Goal: Task Accomplishment & Management: Manage account settings

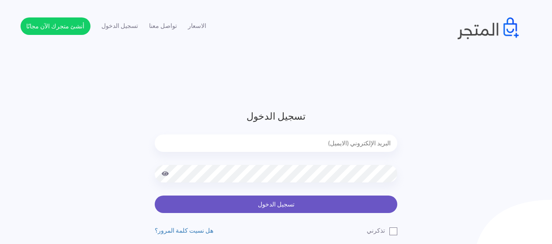
type input "xp.switch99@gmail.com"
click at [299, 205] on button "تسجيل الدخول" at bounding box center [276, 204] width 243 height 17
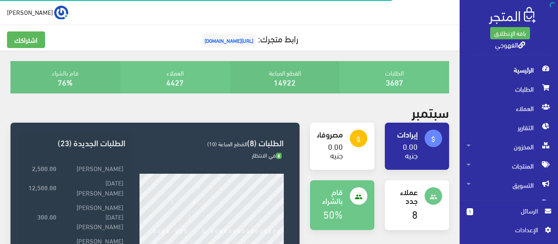
click at [518, 215] on span "الرسائل" at bounding box center [509, 211] width 58 height 10
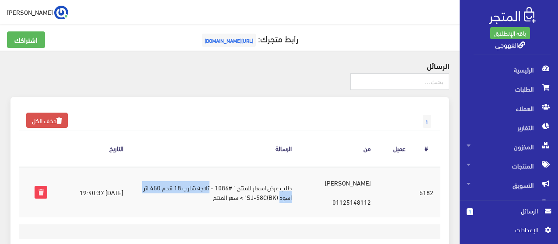
drag, startPoint x: 222, startPoint y: 188, endPoint x: 294, endPoint y: 206, distance: 75.0
click at [294, 206] on td "طلب عرض اسعار للمنتج " #1086 - ثلاجة شارب 18 قدم 450 لتر اسود (BK)SJ-58C" > سعر…" at bounding box center [214, 192] width 168 height 51
copy td "ثلاجة شارب 18 قدم 450 لتر اسود"
click at [367, 203] on td "[PERSON_NAME] 01125148112" at bounding box center [338, 192] width 79 height 51
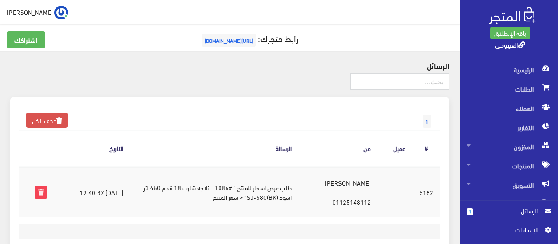
click at [408, 202] on td at bounding box center [395, 192] width 35 height 51
click at [520, 162] on span "المنتجات" at bounding box center [509, 166] width 84 height 19
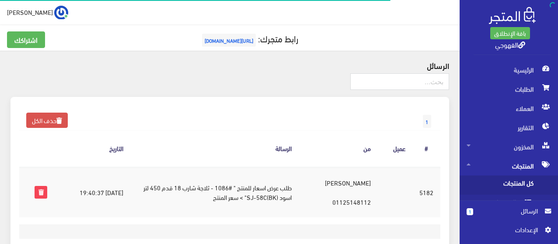
click at [519, 179] on span "كل المنتجات" at bounding box center [500, 185] width 66 height 19
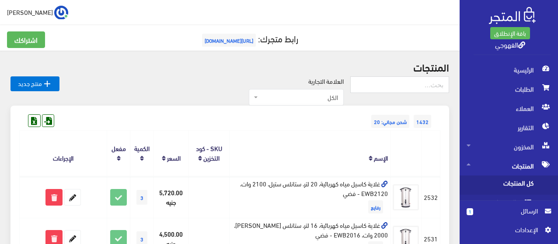
click at [382, 134] on th "الإسم" at bounding box center [309, 154] width 161 height 46
click at [531, 129] on span "التقارير" at bounding box center [509, 127] width 84 height 19
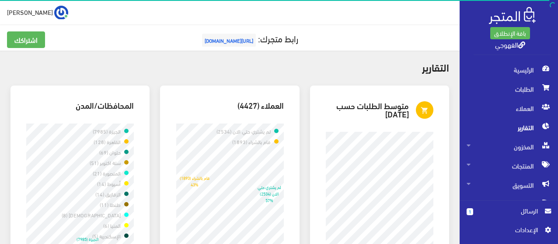
click at [393, 66] on h2 "التقارير" at bounding box center [229, 66] width 439 height 11
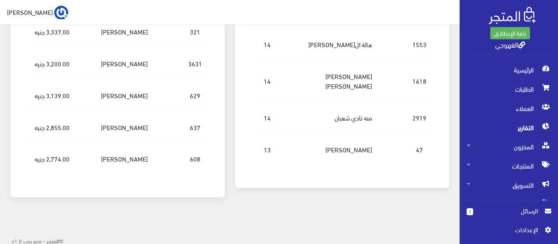
scroll to position [1287, 0]
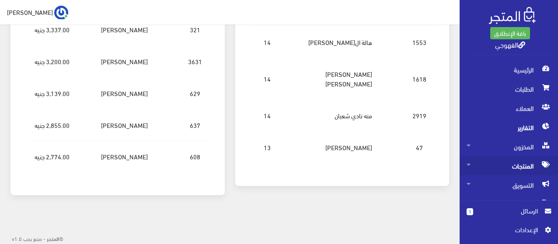
click at [513, 169] on span "المنتجات" at bounding box center [509, 166] width 84 height 19
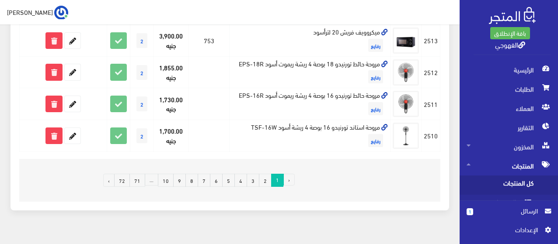
scroll to position [801, 0]
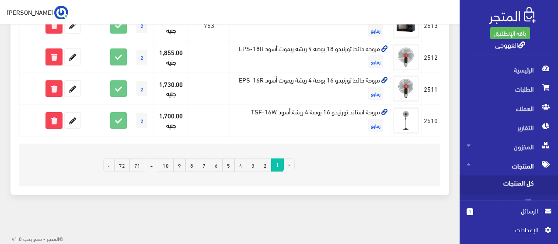
click at [128, 169] on link "72" at bounding box center [122, 165] width 16 height 13
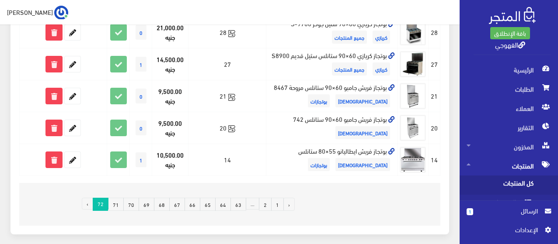
scroll to position [479, 0]
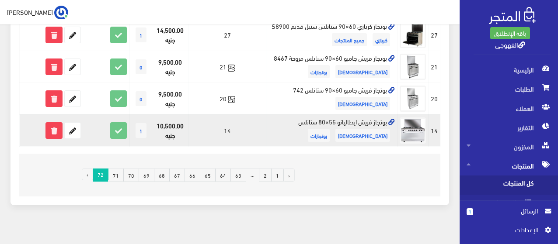
click at [329, 115] on td "بوتجاز فريش ايطاليانو 55×80 ستانلس فريش بوتجازات" at bounding box center [332, 131] width 132 height 32
copy td "بوتجاز فريش ايطاليانو 55×80 ستانلس"
click at [66, 123] on icon at bounding box center [73, 131] width 16 height 16
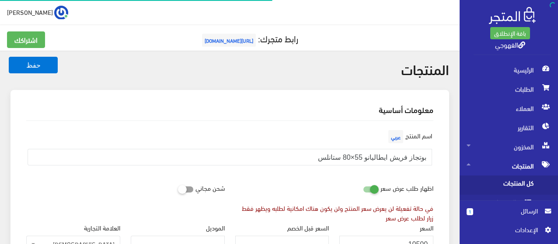
click at [333, 175] on div "اسم المنتج عربي بوتجاز فريش ايطاليانو 55×80 ستانلس" at bounding box center [230, 154] width 418 height 52
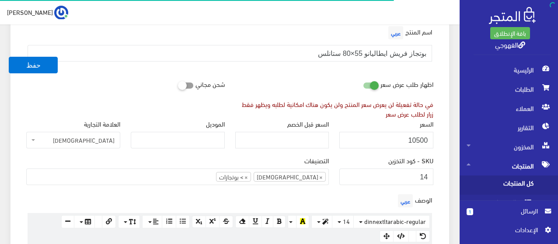
scroll to position [122, 0]
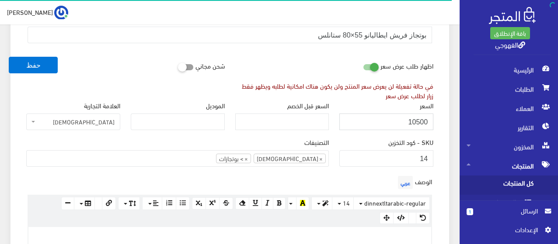
click at [382, 129] on input "10500" at bounding box center [386, 122] width 94 height 17
click at [382, 126] on input "10500" at bounding box center [386, 122] width 94 height 17
click at [382, 125] on input "10500" at bounding box center [386, 122] width 94 height 17
click at [381, 125] on input "10500" at bounding box center [386, 122] width 94 height 17
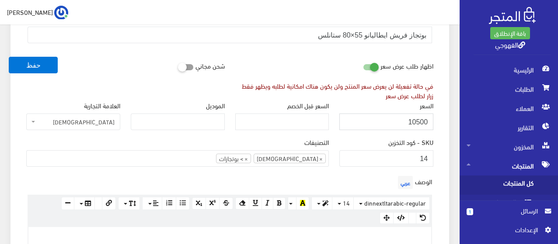
click at [421, 119] on input "10500" at bounding box center [386, 122] width 94 height 17
click at [420, 118] on input "10500" at bounding box center [386, 122] width 94 height 17
type input "10000"
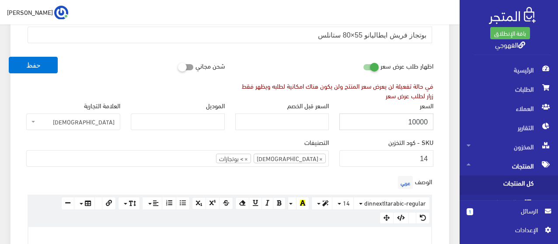
click at [9, 57] on button "حفظ" at bounding box center [33, 65] width 49 height 17
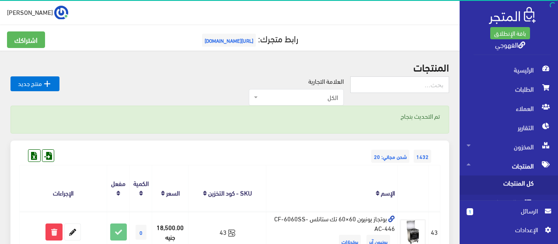
click at [255, 78] on div "العلامة التجارية الكل منتجات اخري امبريال فريش كريازي يونيون آير تورنيدو شارب L…" at bounding box center [204, 92] width 291 height 30
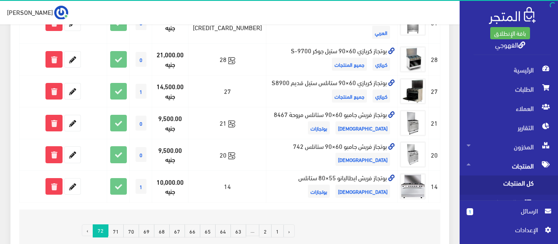
scroll to position [514, 0]
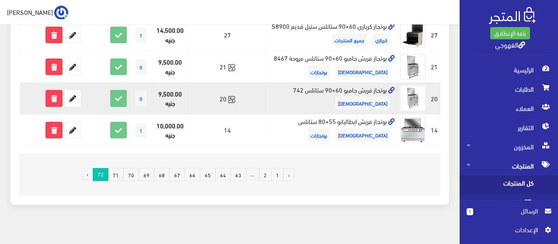
click at [359, 84] on td "بوتجاز فريش جامبو 60×90 ستانلس 742 فريش" at bounding box center [332, 99] width 132 height 32
copy td "بوتجاز فريش جامبو 60×90 ستانلس 742"
click at [74, 91] on icon at bounding box center [73, 99] width 16 height 16
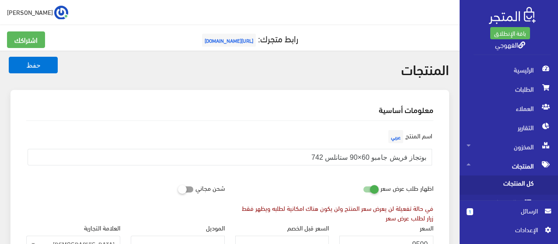
click at [419, 178] on div "اسم المنتج عربي بوتجاز فريش جامبو 60×90 ستانلس 742" at bounding box center [230, 154] width 418 height 52
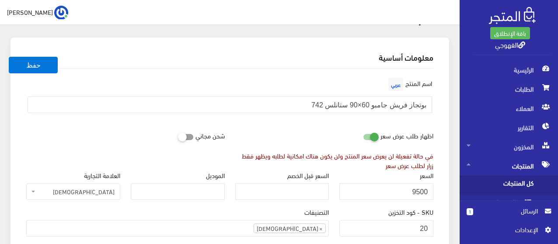
scroll to position [70, 0]
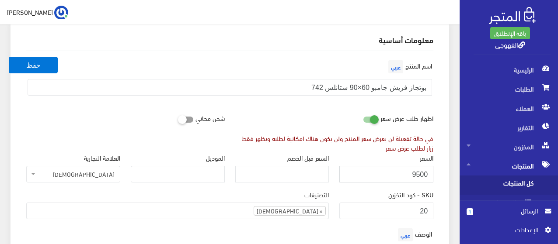
click at [419, 178] on input "9500" at bounding box center [386, 174] width 94 height 17
type input "11500"
click at [33, 65] on button "حفظ" at bounding box center [33, 65] width 49 height 17
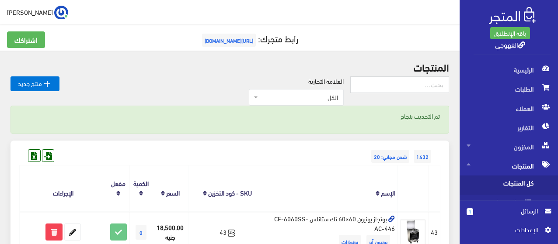
click at [122, 62] on h2 "المنتجات" at bounding box center [229, 66] width 439 height 11
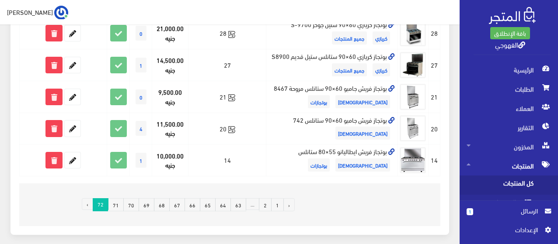
scroll to position [490, 0]
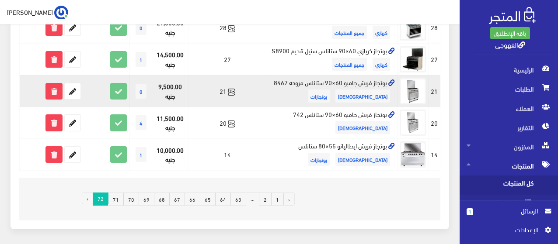
click at [310, 75] on td "بوتجاز فريش جامبو 60×90 ستانلس مروحة 8467 فريش بوتجازات" at bounding box center [332, 91] width 132 height 32
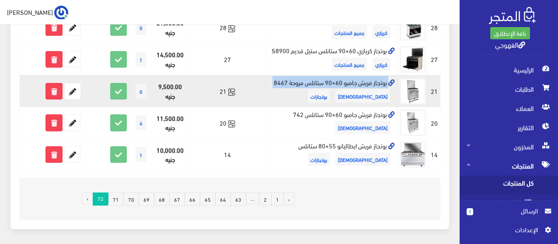
click at [310, 75] on td "بوتجاز فريش جامبو 60×90 ستانلس مروحة 8467 فريش بوتجازات" at bounding box center [332, 91] width 132 height 32
copy td "بوتجاز فريش جامبو 60×90 ستانلس مروحة 8467"
click at [54, 85] on icon at bounding box center [54, 92] width 16 height 16
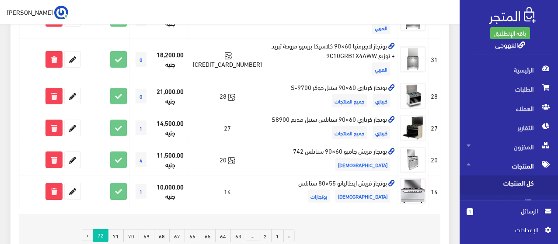
scroll to position [420, 0]
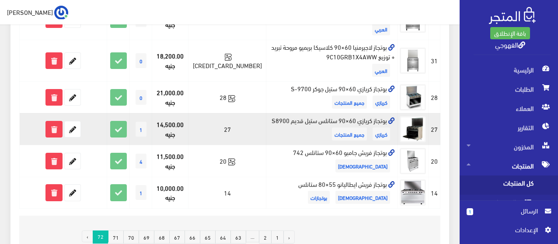
click at [298, 113] on td "بوتجاز كريازي 60×90 ستانلس ستيل قديم S8900 كريازي جميع المنتجات" at bounding box center [332, 129] width 132 height 32
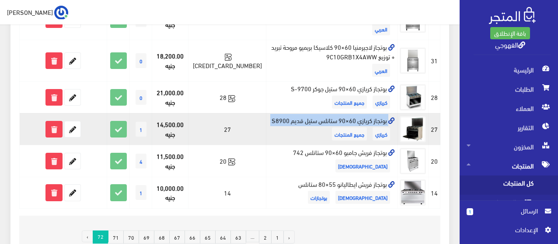
click at [298, 113] on td "بوتجاز كريازي 60×90 ستانلس ستيل قديم S8900 كريازي جميع المنتجات" at bounding box center [332, 129] width 132 height 32
copy td "بوتجاز كريازي 60×90 ستانلس ستيل قديم S8900"
click at [77, 122] on icon at bounding box center [73, 130] width 16 height 16
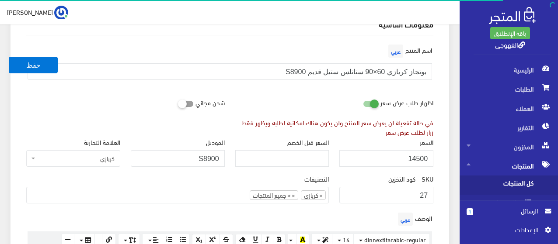
scroll to position [87, 0]
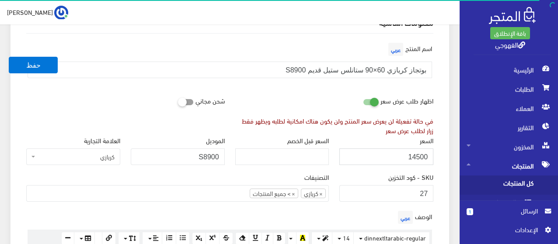
click at [362, 156] on input "14500" at bounding box center [386, 157] width 94 height 17
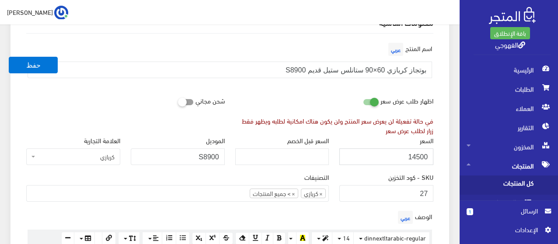
paste input "385"
type input "13850"
click at [9, 57] on button "حفظ" at bounding box center [33, 65] width 49 height 17
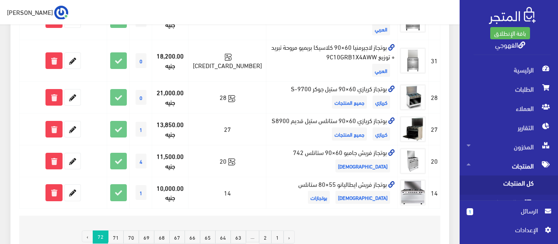
scroll to position [402, 0]
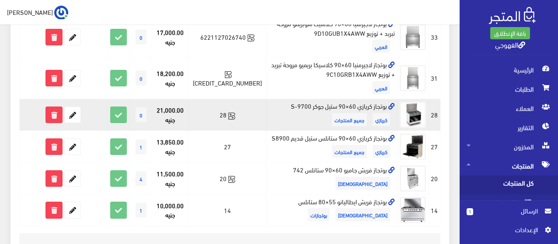
click at [343, 113] on span "جميع المنتجات" at bounding box center [349, 119] width 35 height 13
click at [335, 99] on td "بوتجاز كريازي 60×90 ستيل جوكر S-9700 كريازي جميع المنتجات" at bounding box center [332, 115] width 132 height 32
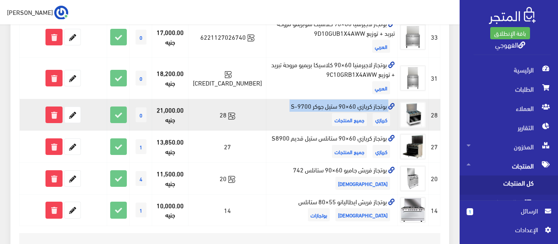
copy td "بوتجاز كريازي 60×90 ستيل جوكر S-9700"
click at [75, 107] on icon at bounding box center [73, 115] width 16 height 16
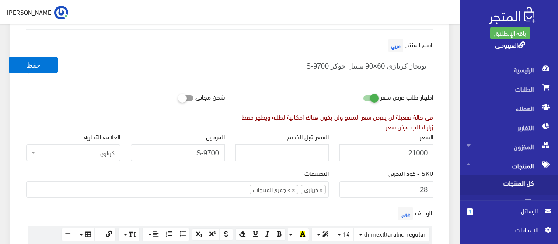
scroll to position [98, 0]
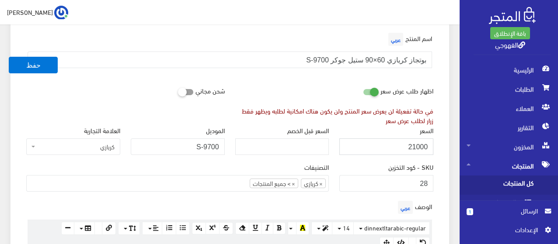
click at [399, 143] on input "21000" at bounding box center [386, 147] width 94 height 17
type input "11600"
drag, startPoint x: 45, startPoint y: 63, endPoint x: 237, endPoint y: 49, distance: 193.3
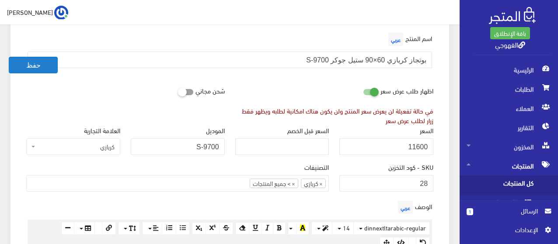
click at [36, 69] on button "حفظ" at bounding box center [33, 65] width 49 height 17
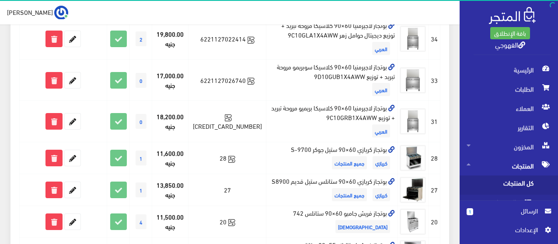
scroll to position [367, 0]
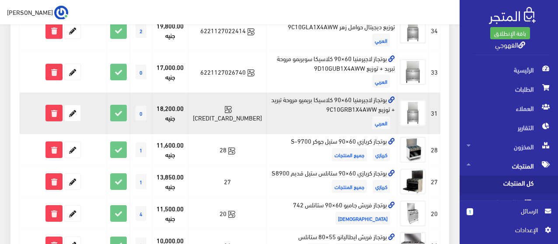
click at [330, 93] on td "بوتجاز لاجيرمنيا 60×90 كلاسيكا بريميو مروحة تبريد + توزيع 9C10GRB1X4AWW ال[DEMO…" at bounding box center [332, 114] width 132 height 42
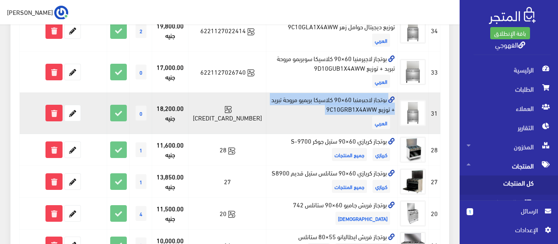
click at [330, 93] on td "بوتجاز لاجيرمنيا 60×90 كلاسيكا بريميو مروحة تبريد + توزيع 9C10GRB1X4AWW ال[DEMO…" at bounding box center [332, 114] width 132 height 42
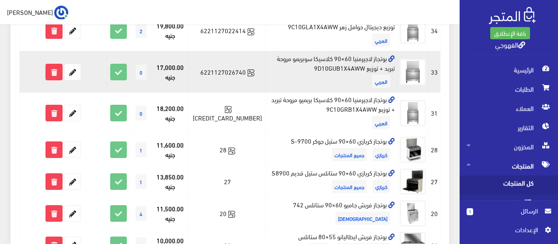
click at [375, 59] on td "بوتجاز لاجيرمنيا 60×90 كلاسيكا سوبريمو مروحة تبريد + توزيع 9D10GUB1X4AWW ال[DEM…" at bounding box center [332, 72] width 132 height 42
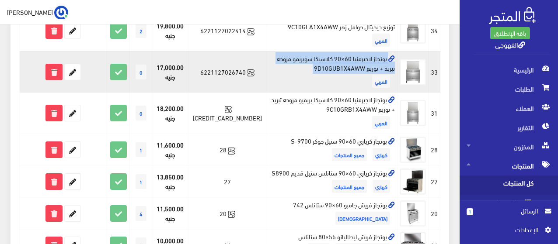
click at [375, 59] on td "بوتجاز لاجيرمنيا 60×90 كلاسيكا سوبريمو مروحة تبريد + توزيع 9D10GUB1X4AWW ال[DEM…" at bounding box center [332, 72] width 132 height 42
copy td "بوتجاز لاجيرمنيا 60×90 كلاسيكا سوبريمو مروحة تبريد + توزيع 9D10GUB1X4AWW"
click at [78, 64] on icon at bounding box center [73, 72] width 16 height 16
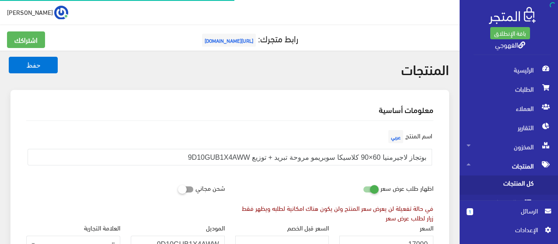
scroll to position [510, 0]
click at [387, 213] on div "في حالة تفعيلة لن يعرض سعر المنتج ولن يكون هناك امكانية لطلبه ويظهر فقط زرار لط…" at bounding box center [334, 213] width 198 height 19
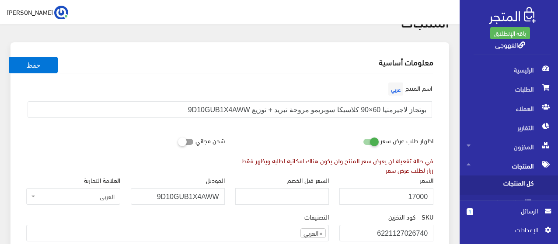
scroll to position [52, 0]
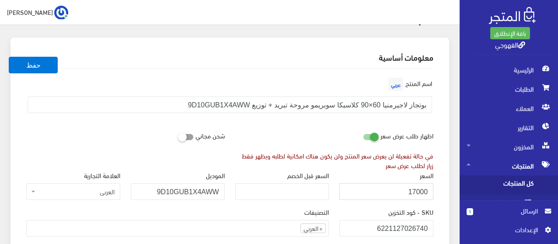
click at [392, 191] on input "17000" at bounding box center [386, 192] width 94 height 17
paste input "8999"
type input "18999"
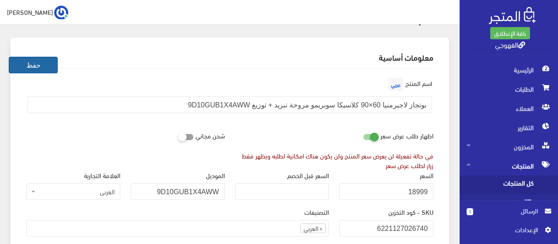
click at [49, 60] on button "حفظ" at bounding box center [33, 65] width 49 height 17
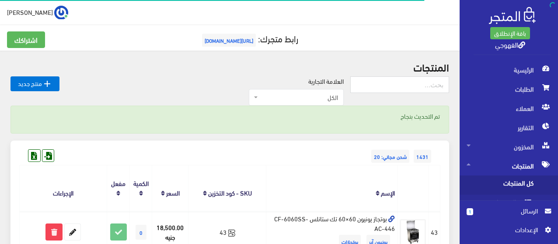
click at [323, 170] on th "الإسم" at bounding box center [332, 189] width 132 height 46
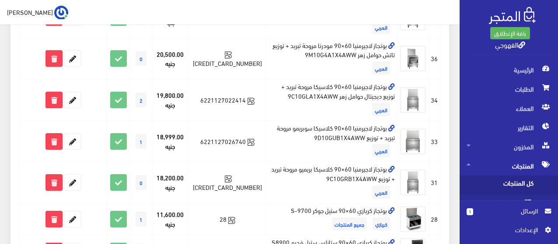
scroll to position [297, 0]
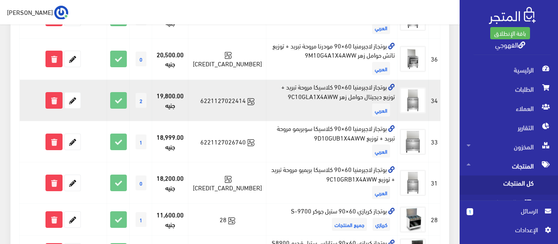
click at [341, 85] on td "بوتجاز لاجيرمنيا 60×90 كلاسيكا مروحة تبريد + توزيع ديجيتال حوامل زهر 9C10GLA1X4…" at bounding box center [332, 101] width 132 height 42
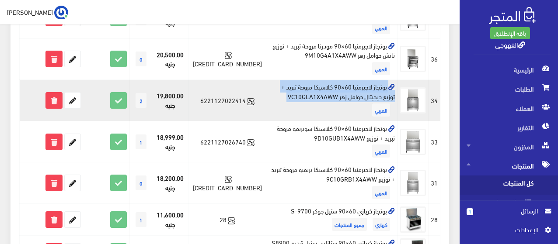
click at [341, 85] on td "بوتجاز لاجيرمنيا 60×90 كلاسيكا مروحة تبريد + توزيع ديجيتال حوامل زهر 9C10GLA1X4…" at bounding box center [332, 101] width 132 height 42
copy td "بوتجاز لاجيرمنيا 60×90 كلاسيكا مروحة تبريد + توزيع ديجيتال حوامل زهر 9C10GLA1X4…"
click at [71, 93] on icon at bounding box center [73, 101] width 16 height 16
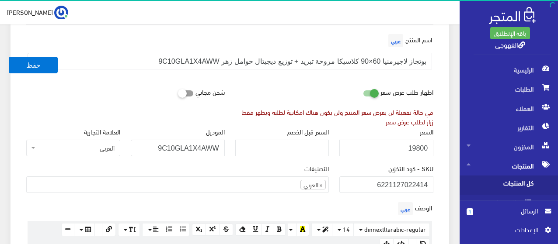
scroll to position [122, 0]
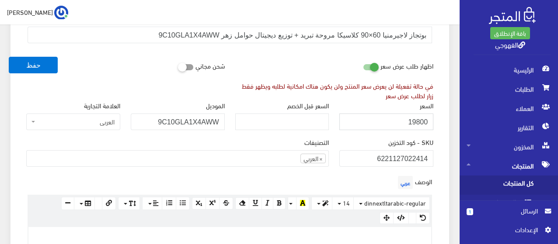
click at [400, 121] on input "19800" at bounding box center [386, 122] width 94 height 17
paste input "20199"
type input "20199"
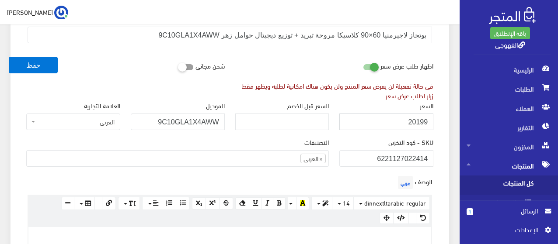
click at [9, 57] on button "حفظ" at bounding box center [33, 65] width 49 height 17
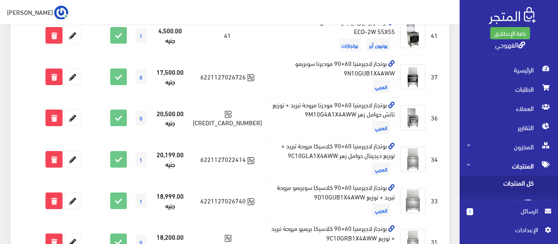
scroll to position [237, 0]
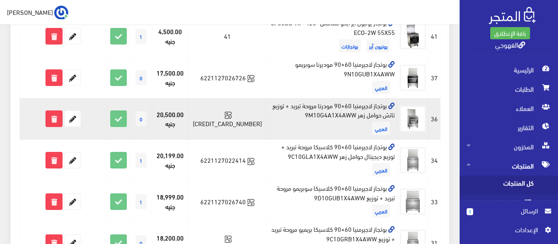
click at [355, 106] on td "بوتجاز لاجيرمنيا 60×90 مودرنا مروحة تبريد + توزيع تاتش حوامل زهر 9M10G4A1X4AWW …" at bounding box center [332, 119] width 132 height 42
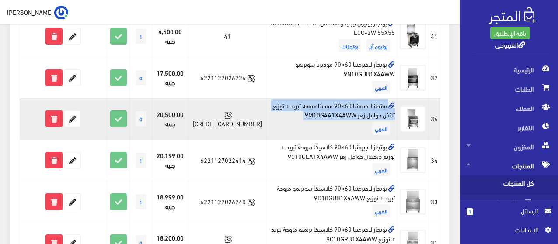
click at [355, 106] on td "بوتجاز لاجيرمنيا 60×90 مودرنا مروحة تبريد + توزيع تاتش حوامل زهر 9M10G4A1X4AWW …" at bounding box center [332, 119] width 132 height 42
copy td "بوتجاز لاجيرمنيا 60×90 مودرنا مروحة تبريد + توزيع تاتش حوامل زهر 9M10G4A1X4AWW"
click at [58, 111] on icon at bounding box center [54, 119] width 16 height 16
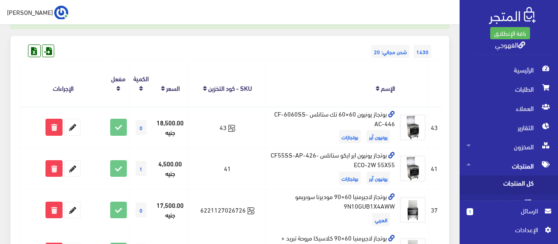
scroll to position [122, 0]
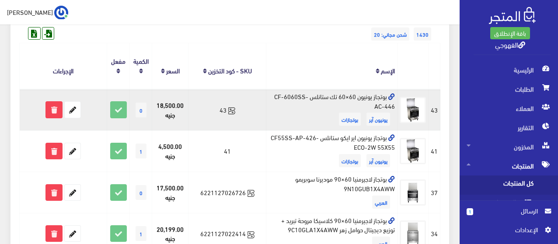
click at [339, 94] on td "بوتجاز يونيون 60×60 تك ستانلس CF-6060SS-AC-446 يونيون آير بوتجازات" at bounding box center [332, 110] width 132 height 42
click at [338, 94] on td "بوتجاز يونيون 60×60 تك ستانلس CF-6060SS-AC-446 يونيون آير بوتجازات" at bounding box center [332, 110] width 132 height 42
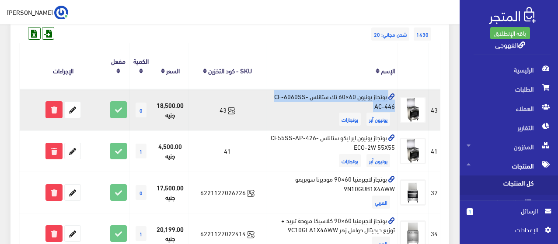
click at [338, 94] on td "بوتجاز يونيون 60×60 تك ستانلس CF-6060SS-AC-446 يونيون آير بوتجازات" at bounding box center [332, 110] width 132 height 42
copy td "بوتجاز يونيون 60×60 تك ستانلس CF-6060SS-AC-446"
